Goal: Task Accomplishment & Management: Use online tool/utility

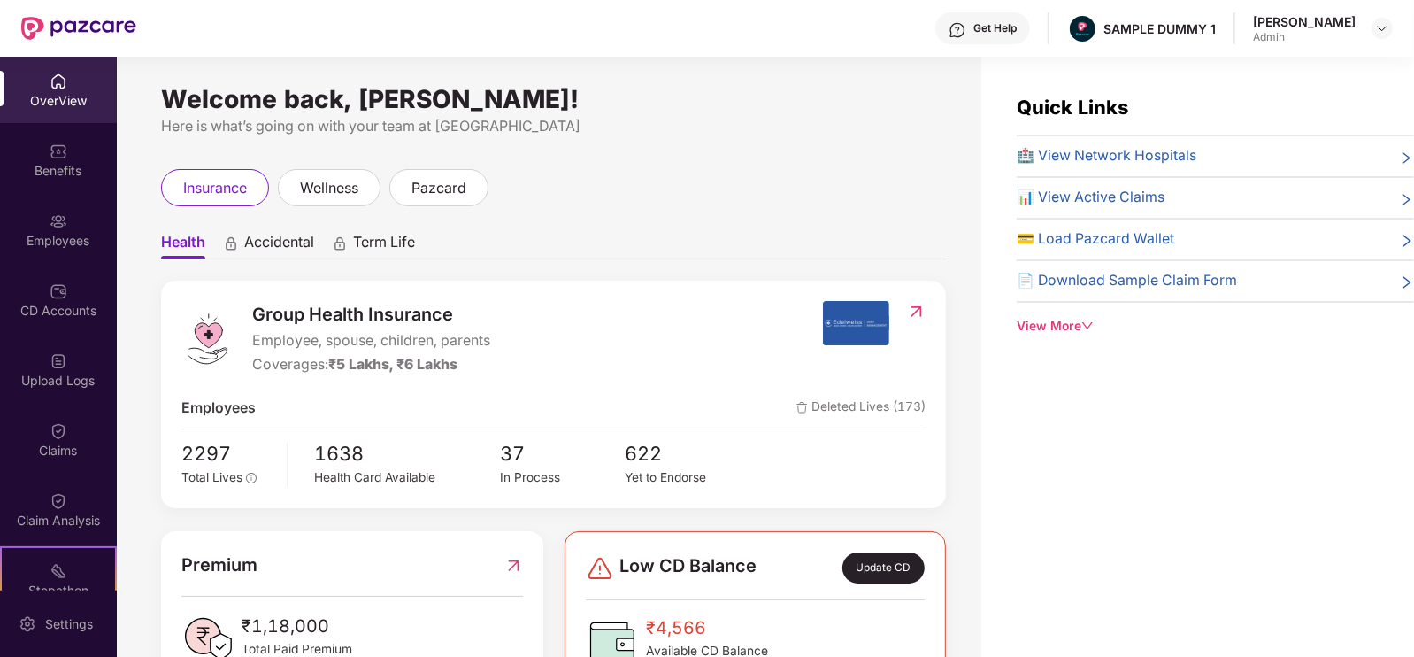
click at [39, 607] on div "Settings" at bounding box center [58, 623] width 117 height 66
click at [49, 621] on div "Settings" at bounding box center [69, 624] width 58 height 18
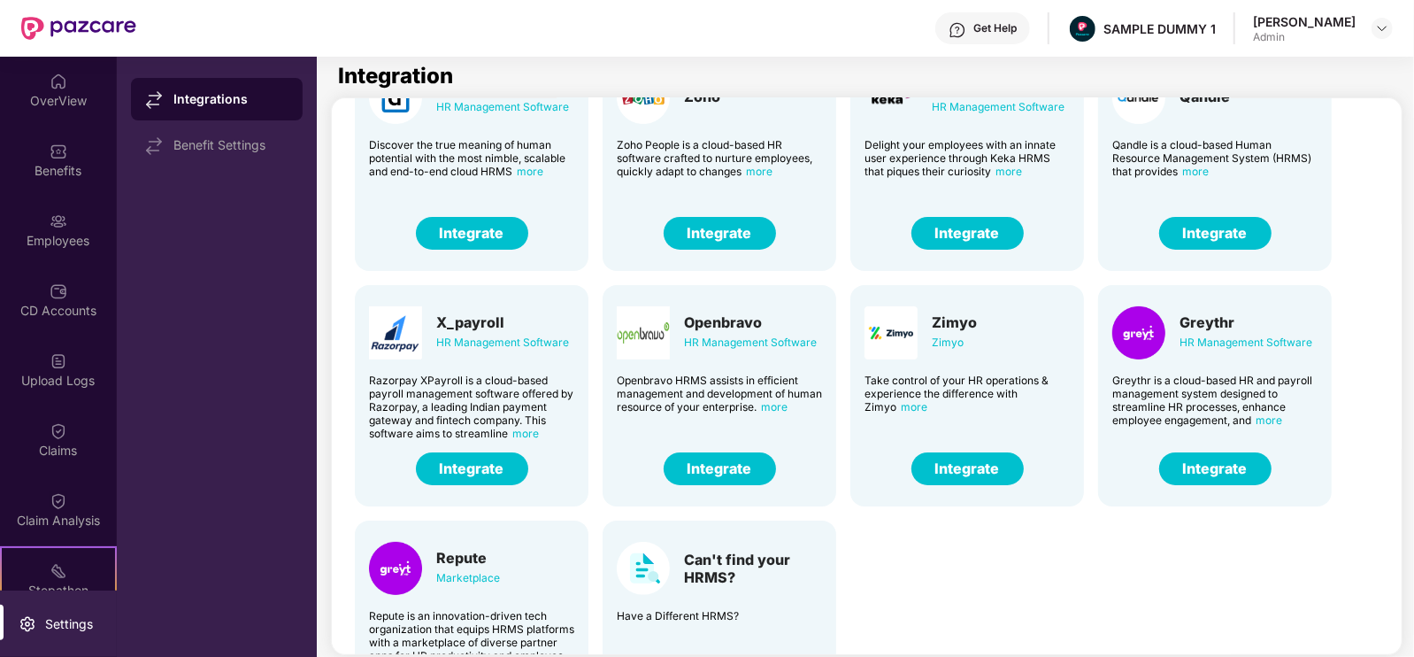
scroll to position [130, 0]
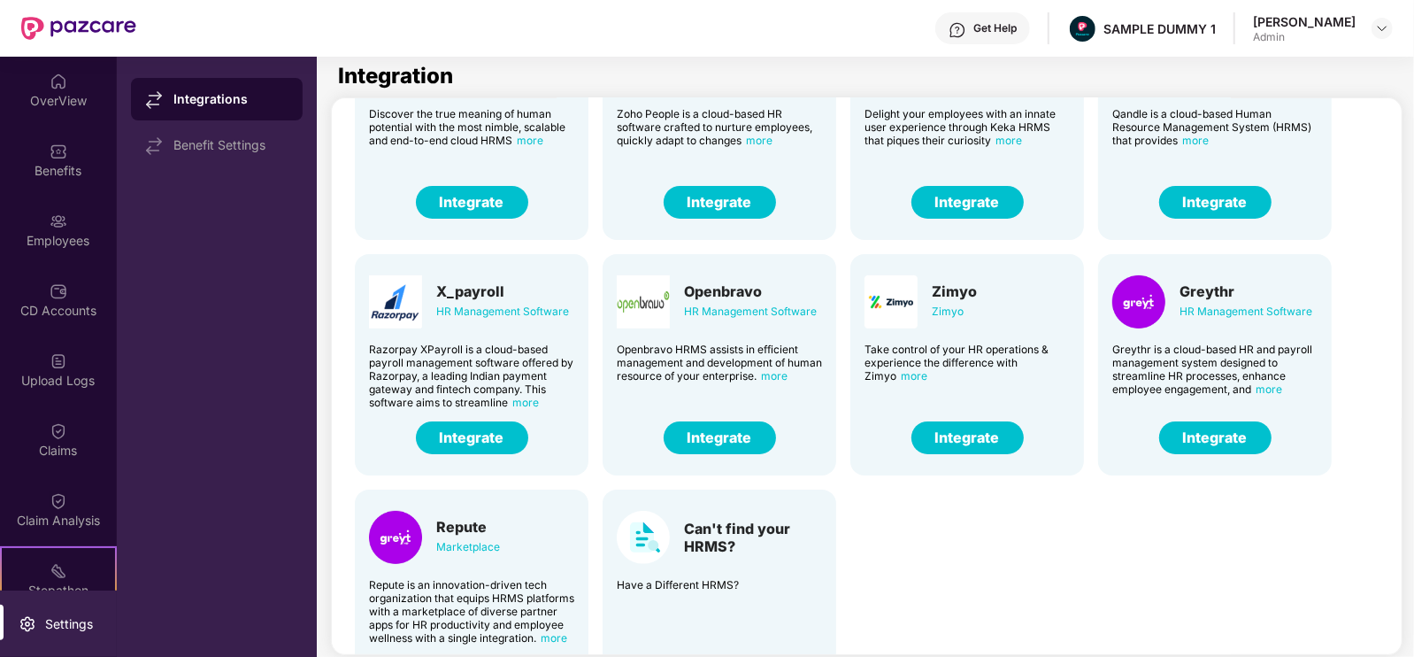
click at [1240, 431] on button "Integrate" at bounding box center [1215, 437] width 112 height 33
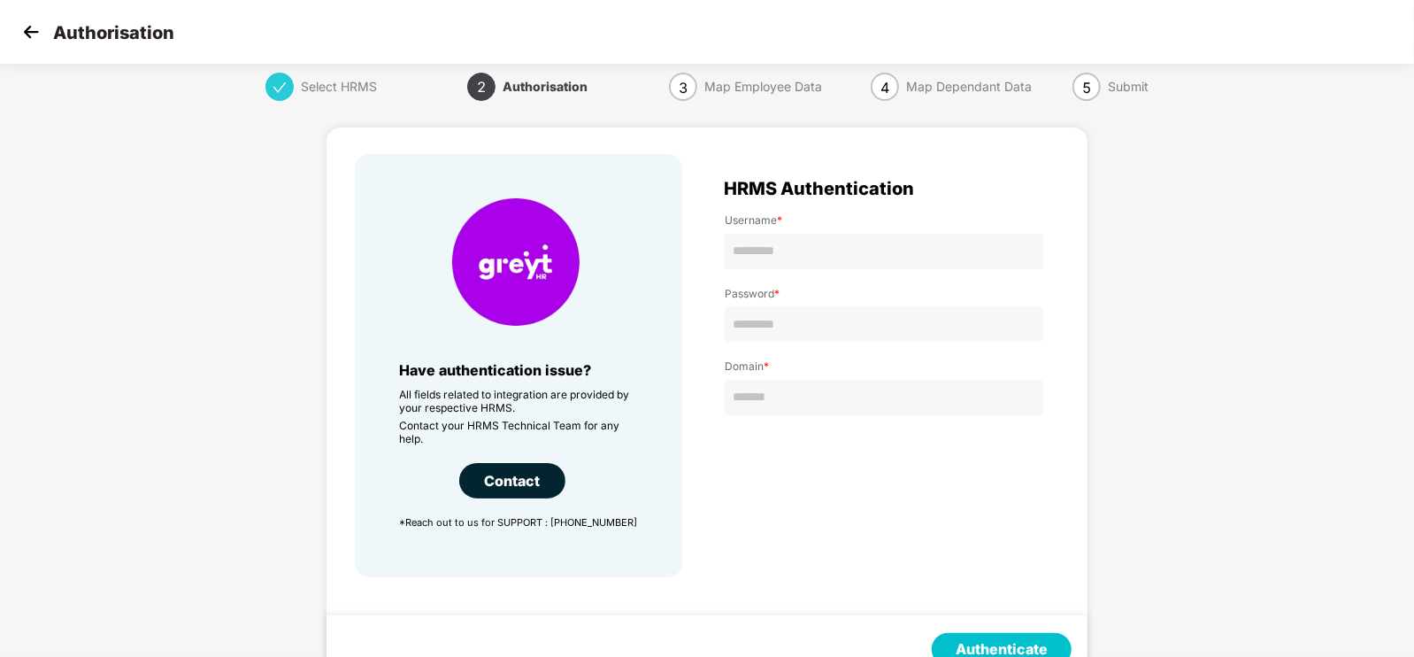
scroll to position [1, 0]
